Goal: Transaction & Acquisition: Book appointment/travel/reservation

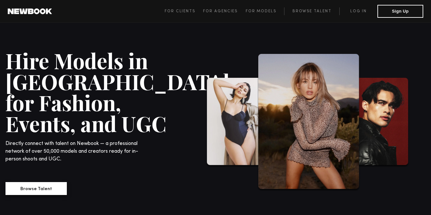
click at [41, 182] on button "Browse Talent" at bounding box center [35, 188] width 61 height 13
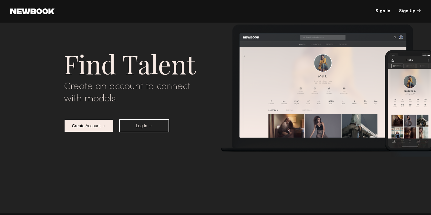
scroll to position [1964, 0]
click at [35, 11] on link at bounding box center [32, 11] width 44 height 6
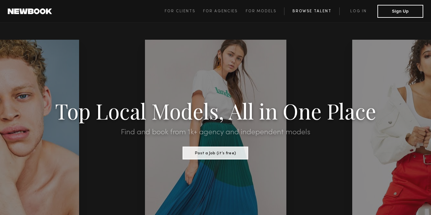
click at [299, 12] on link "Browse Talent" at bounding box center [311, 11] width 55 height 8
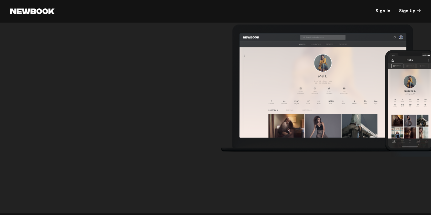
scroll to position [1991, 0]
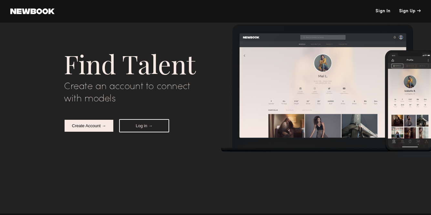
click at [49, 11] on link at bounding box center [32, 11] width 44 height 6
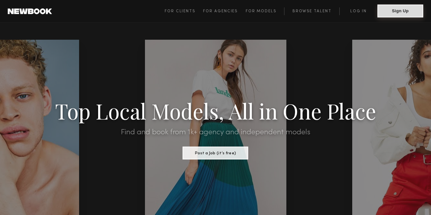
click at [390, 9] on button "Sign Up" at bounding box center [400, 11] width 46 height 13
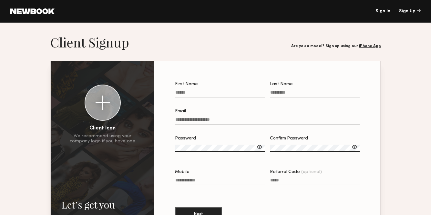
click at [247, 97] on input "First Name" at bounding box center [220, 93] width 90 height 7
type input "****"
type input "******"
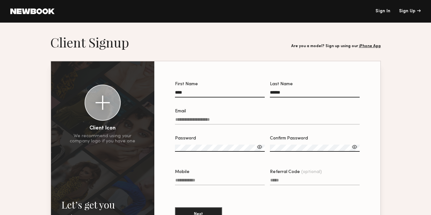
type input "**********"
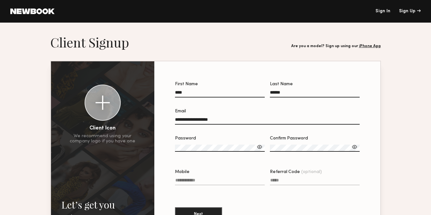
type input "**********"
click at [224, 144] on label "Password" at bounding box center [220, 147] width 90 height 22
click at [225, 119] on input "**********" at bounding box center [267, 120] width 185 height 7
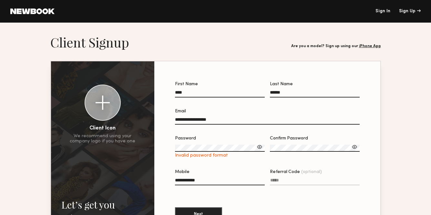
type input "**********"
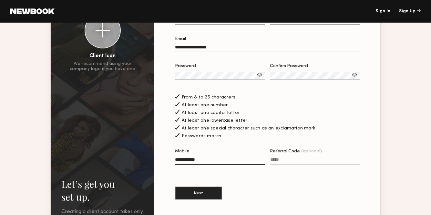
scroll to position [73, 0]
click at [282, 160] on input "Referral Code (optional)" at bounding box center [315, 160] width 90 height 7
click at [208, 196] on button "Next" at bounding box center [198, 192] width 47 height 13
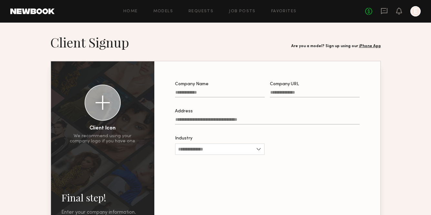
click at [217, 114] on label "Address" at bounding box center [267, 120] width 185 height 22
click at [217, 117] on input "Address" at bounding box center [267, 120] width 185 height 7
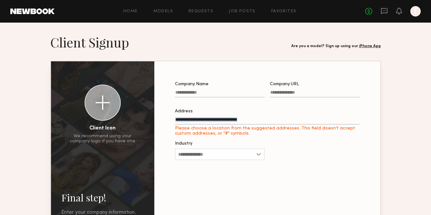
click at [217, 114] on label "Address Please choose a location from the suggested addresses. This field doesn…" at bounding box center [267, 122] width 185 height 27
click at [217, 117] on input "Address Please choose a location from the suggested addresses. This field doesn…" at bounding box center [267, 120] width 185 height 7
click at [211, 89] on label "Company Name" at bounding box center [220, 93] width 90 height 22
click at [211, 90] on input "Company Name" at bounding box center [220, 93] width 90 height 7
click at [211, 93] on input "Company Name" at bounding box center [220, 93] width 90 height 7
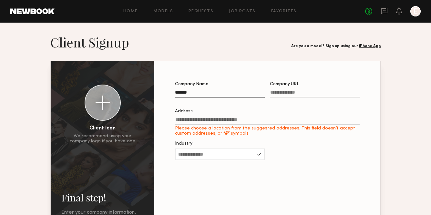
type input "*******"
click at [288, 93] on input "Company URL" at bounding box center [315, 93] width 90 height 7
type input "**********"
click at [261, 120] on input "Address Please choose a location from the suggested addresses. This field doesn…" at bounding box center [267, 120] width 185 height 7
type input "**********"
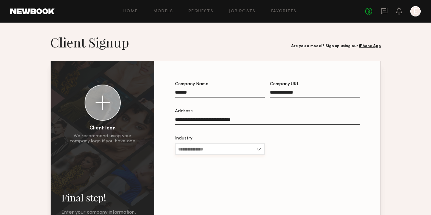
click at [221, 146] on input "Industry" at bounding box center [220, 149] width 90 height 12
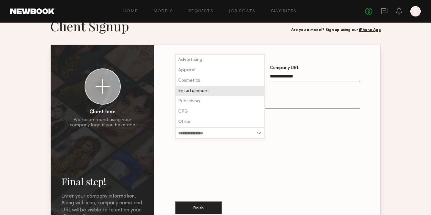
scroll to position [17, 0]
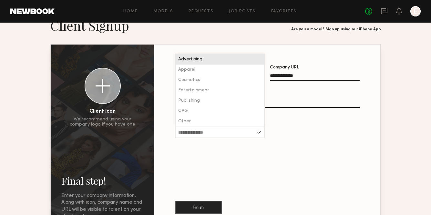
click at [213, 55] on div "Advertising" at bounding box center [220, 59] width 88 height 10
type input "**********"
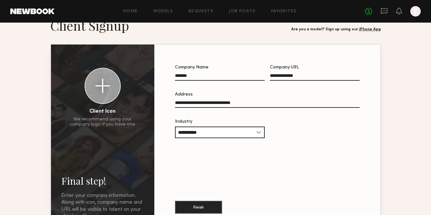
click at [250, 197] on div "Finish" at bounding box center [267, 202] width 185 height 35
click at [202, 205] on button "Finish" at bounding box center [198, 206] width 47 height 13
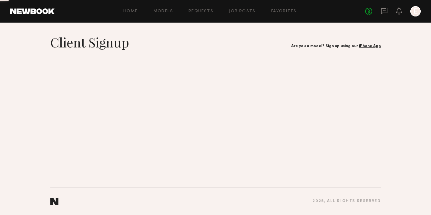
scroll to position [0, 0]
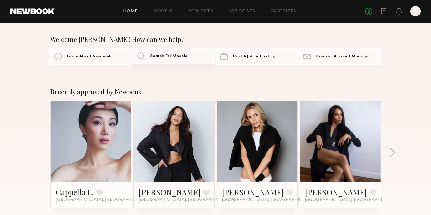
click at [175, 59] on link "Search For Models" at bounding box center [173, 56] width 81 height 16
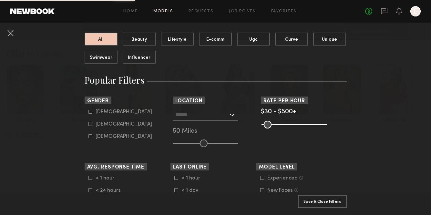
scroll to position [83, 0]
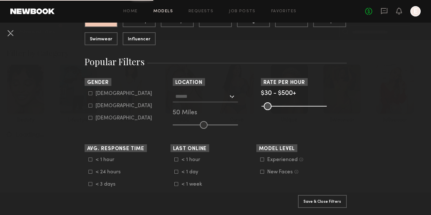
click at [94, 105] on label "[DEMOGRAPHIC_DATA]" at bounding box center [120, 106] width 64 height 4
type input "**"
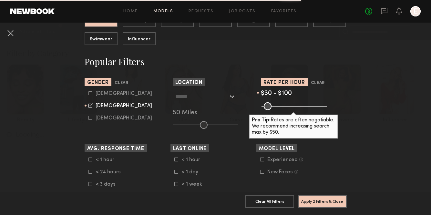
drag, startPoint x: 320, startPoint y: 108, endPoint x: 273, endPoint y: 107, distance: 46.8
type input "***"
click at [273, 107] on input "range" at bounding box center [293, 106] width 65 height 8
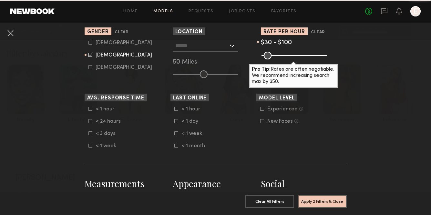
scroll to position [110, 0]
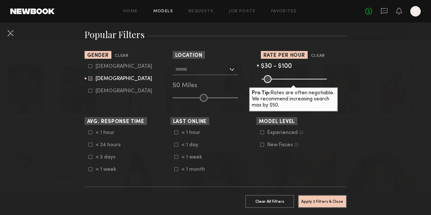
click at [207, 64] on input "text" at bounding box center [201, 69] width 53 height 11
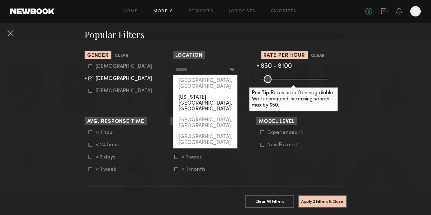
click at [204, 92] on div "[US_STATE][GEOGRAPHIC_DATA], [GEOGRAPHIC_DATA]" at bounding box center [205, 103] width 64 height 23
type input "**********"
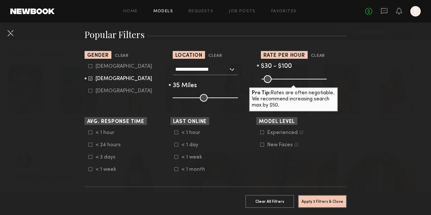
click at [195, 94] on input "range" at bounding box center [205, 98] width 65 height 8
drag, startPoint x: 195, startPoint y: 94, endPoint x: 203, endPoint y: 96, distance: 7.7
type input "**"
click at [203, 96] on input "range" at bounding box center [205, 98] width 65 height 8
click at [322, 202] on button "Apply 3 Filters & Close" at bounding box center [322, 201] width 49 height 13
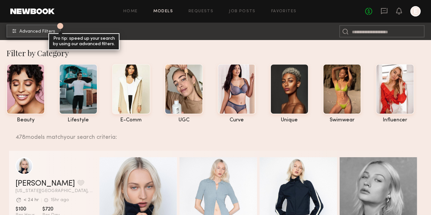
click at [49, 33] on span "Advanced Filters" at bounding box center [37, 31] width 36 height 5
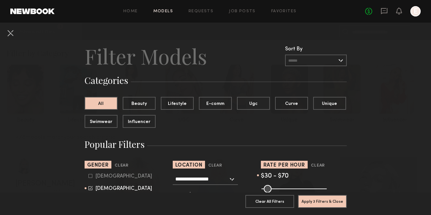
drag, startPoint x: 276, startPoint y: 188, endPoint x: 270, endPoint y: 188, distance: 6.1
type input "**"
click at [270, 188] on input "range" at bounding box center [293, 189] width 65 height 8
click at [319, 199] on button "Apply 3 Filters & Close" at bounding box center [322, 201] width 49 height 13
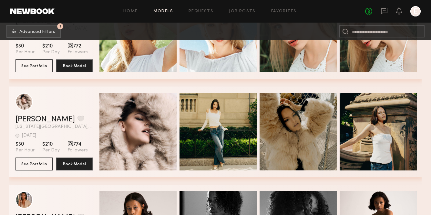
scroll to position [2914, 0]
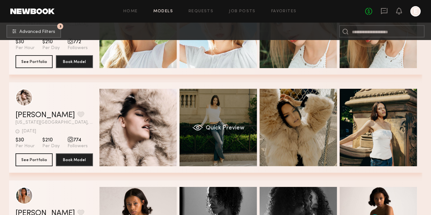
click at [189, 121] on div "Quick Preview" at bounding box center [217, 127] width 77 height 77
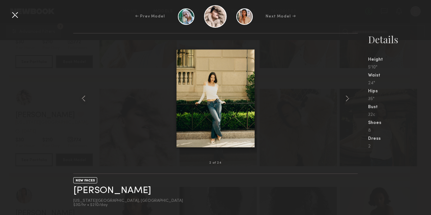
click at [14, 18] on div at bounding box center [15, 15] width 10 height 10
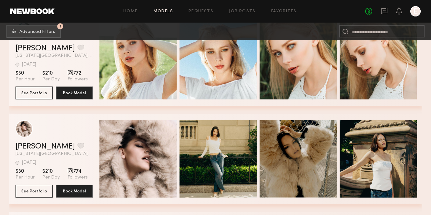
scroll to position [2893, 0]
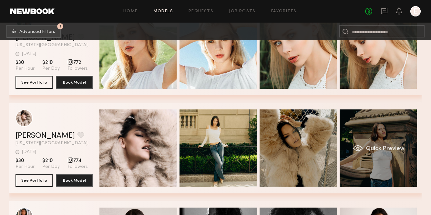
click at [349, 141] on div "Quick Preview" at bounding box center [378, 147] width 77 height 77
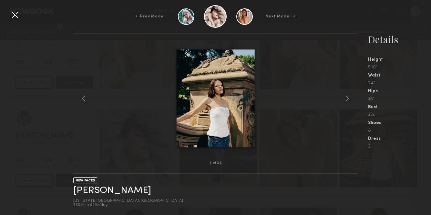
click at [15, 13] on div at bounding box center [15, 15] width 10 height 10
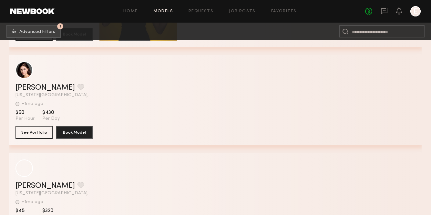
scroll to position [7441, 0]
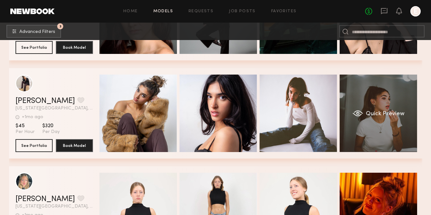
click at [393, 102] on div "Quick Preview" at bounding box center [378, 113] width 77 height 77
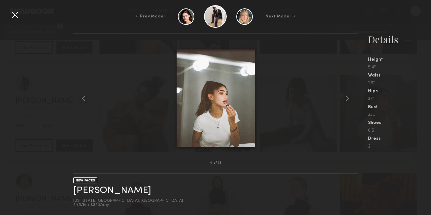
click at [13, 16] on div at bounding box center [15, 15] width 10 height 10
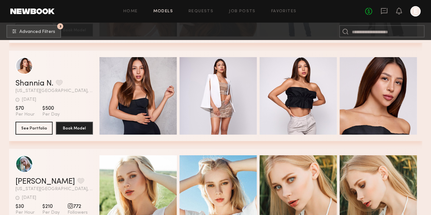
scroll to position [2745, 0]
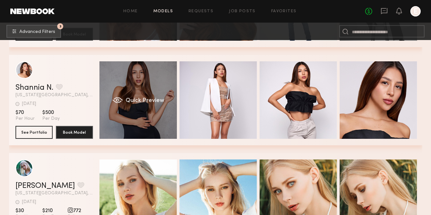
click at [153, 84] on div "Quick Preview" at bounding box center [137, 99] width 77 height 77
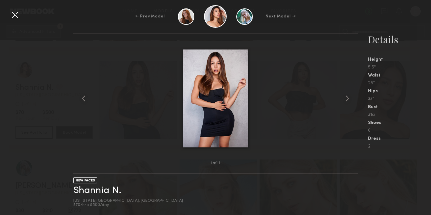
click at [17, 17] on div at bounding box center [15, 15] width 10 height 10
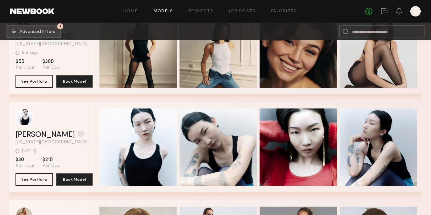
scroll to position [1915, 0]
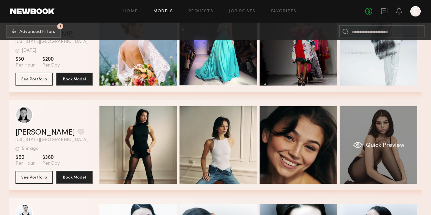
click at [383, 134] on div "Quick Preview" at bounding box center [378, 144] width 77 height 77
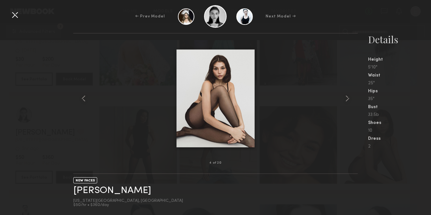
click at [12, 12] on div at bounding box center [15, 15] width 10 height 10
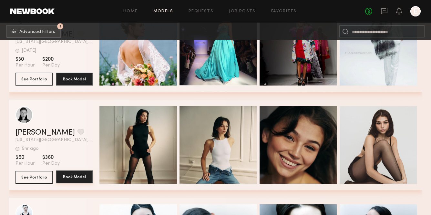
click at [67, 179] on button "Book Model" at bounding box center [74, 176] width 37 height 13
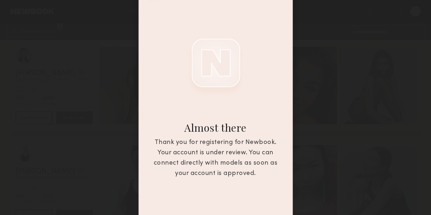
scroll to position [0, 0]
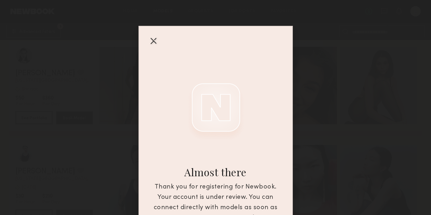
click at [155, 47] on div "Almost there Thank you for registering for Newbook. Your account is under revie…" at bounding box center [215, 146] width 154 height 241
click at [151, 42] on div at bounding box center [153, 40] width 10 height 10
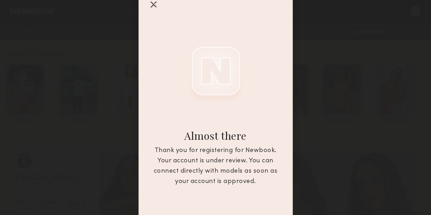
scroll to position [25, 0]
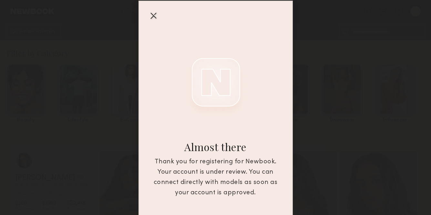
click at [154, 17] on div at bounding box center [153, 15] width 10 height 10
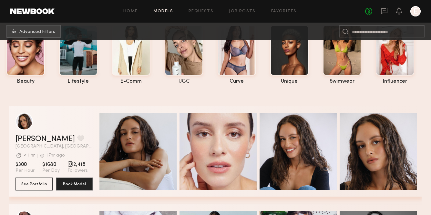
scroll to position [30, 0]
